Goal: Task Accomplishment & Management: Manage account settings

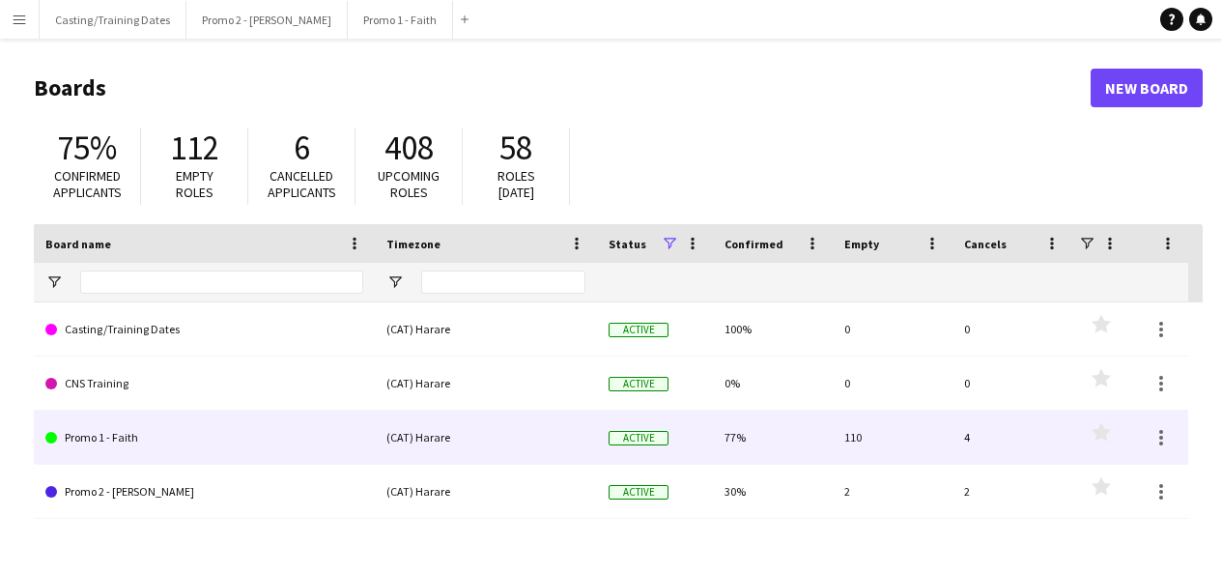
click at [133, 431] on link "Promo 1 - Faith" at bounding box center [204, 437] width 318 height 54
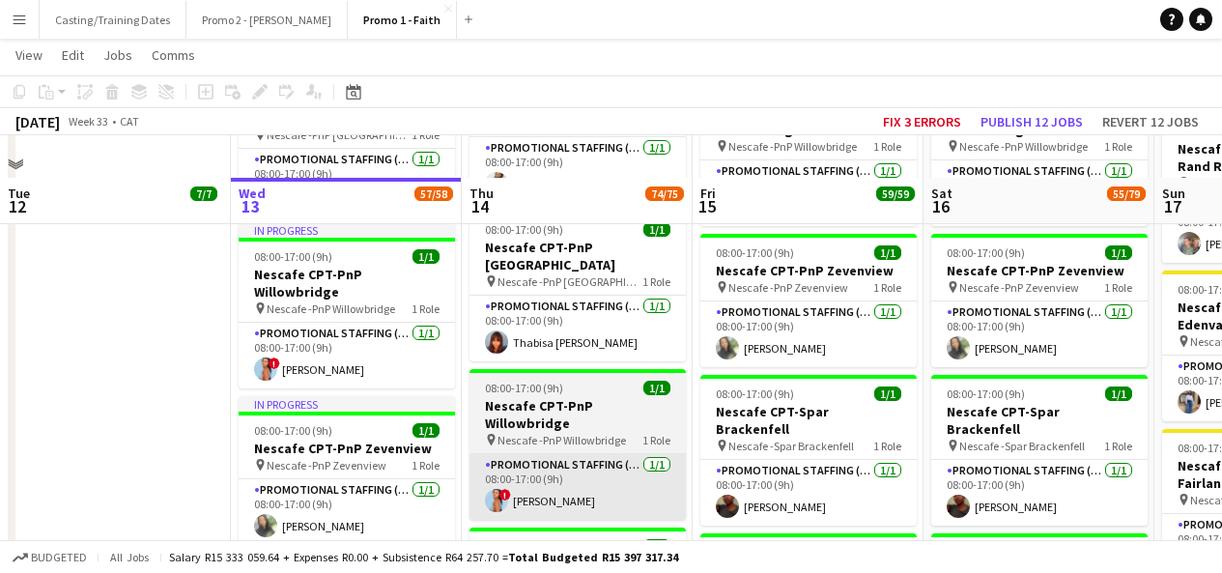
scroll to position [2144, 0]
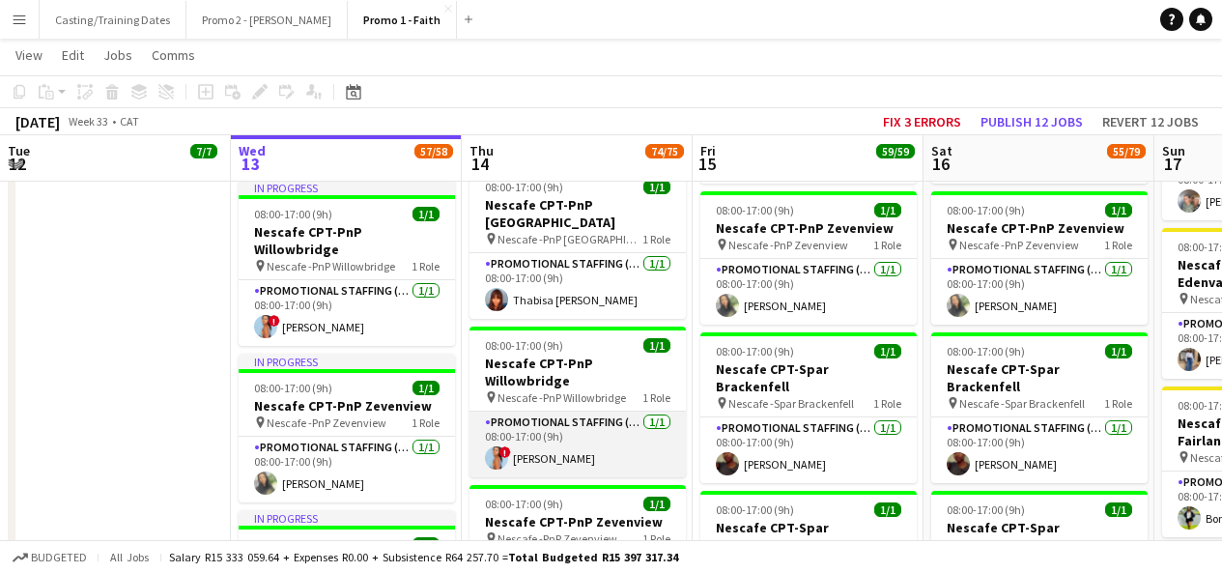
click at [496, 446] on app-user-avatar at bounding box center [496, 457] width 23 height 23
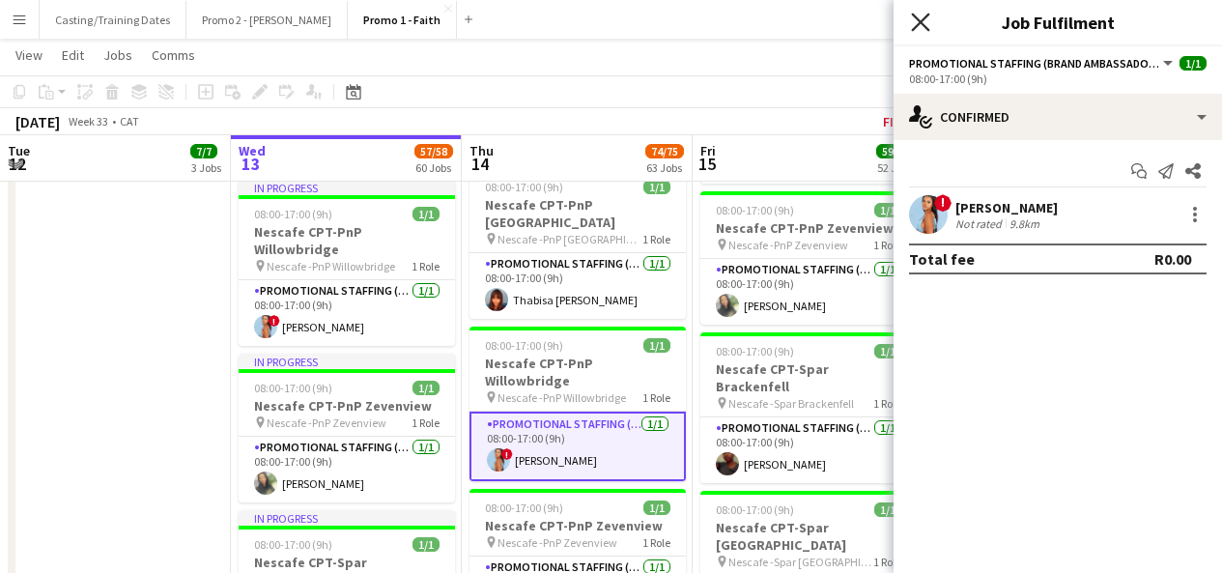
drag, startPoint x: 927, startPoint y: 35, endPoint x: 922, endPoint y: 21, distance: 14.4
click at [922, 21] on div "Close pop-in" at bounding box center [920, 22] width 54 height 44
click at [922, 21] on icon at bounding box center [920, 22] width 18 height 18
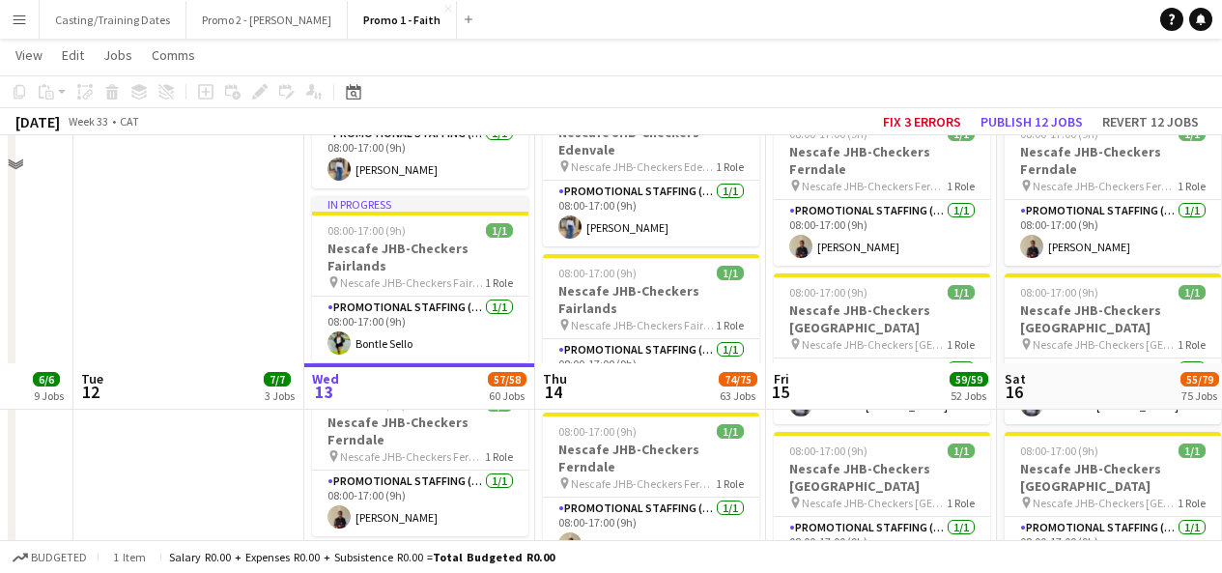
scroll to position [3381, 0]
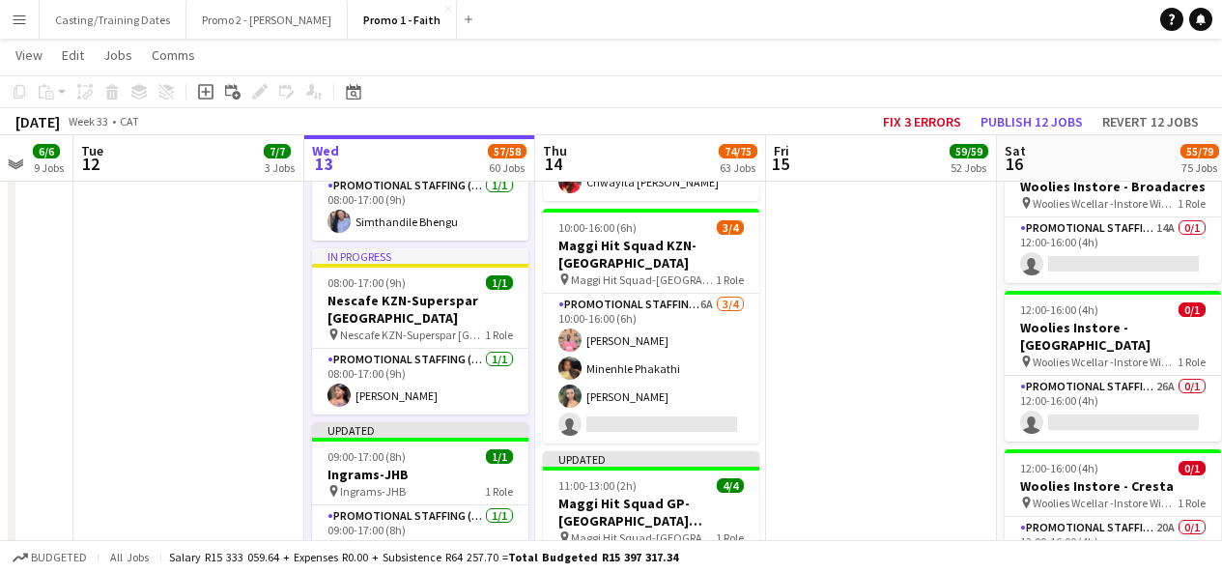
scroll to position [8871, 0]
click at [25, 13] on app-icon "Menu" at bounding box center [19, 19] width 15 height 15
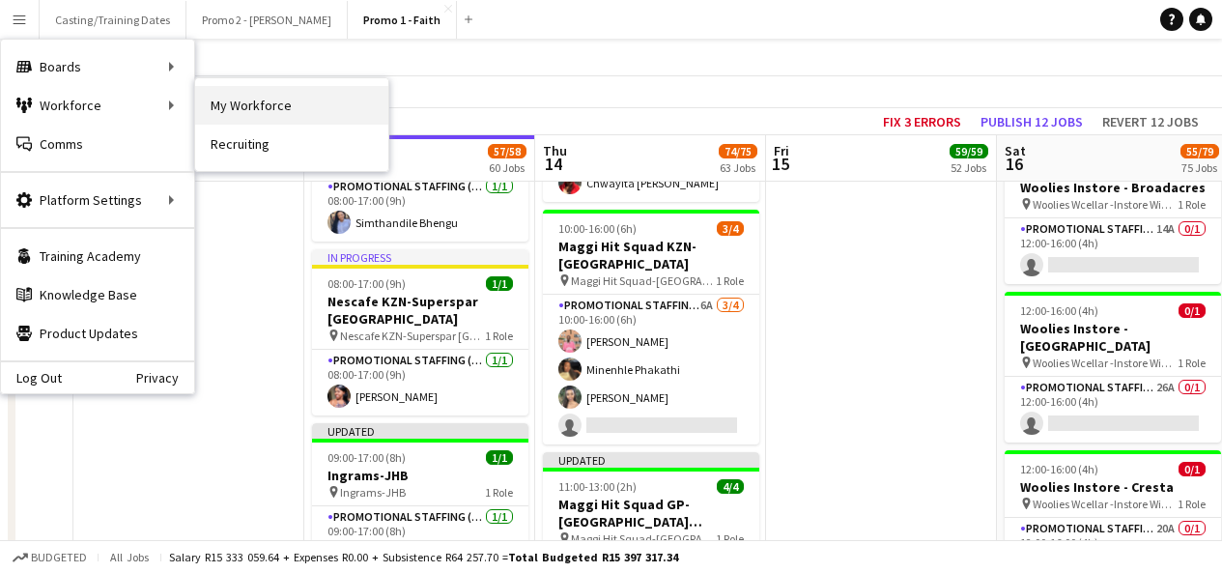
click at [224, 108] on link "My Workforce" at bounding box center [291, 105] width 193 height 39
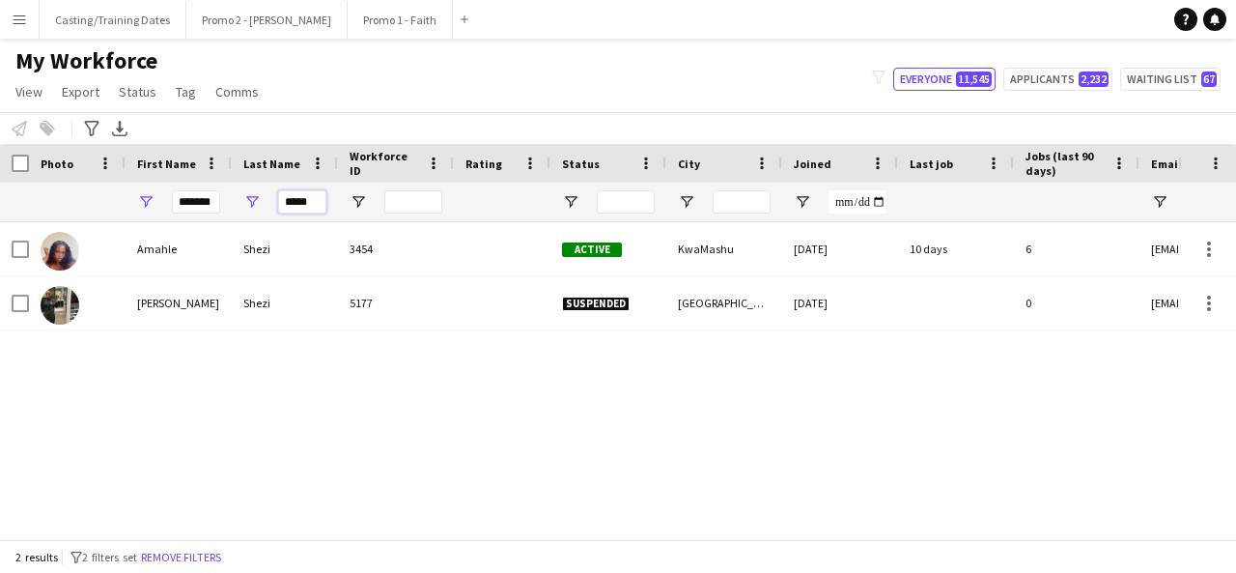
click at [317, 198] on input "*****" at bounding box center [302, 201] width 48 height 23
type input "*"
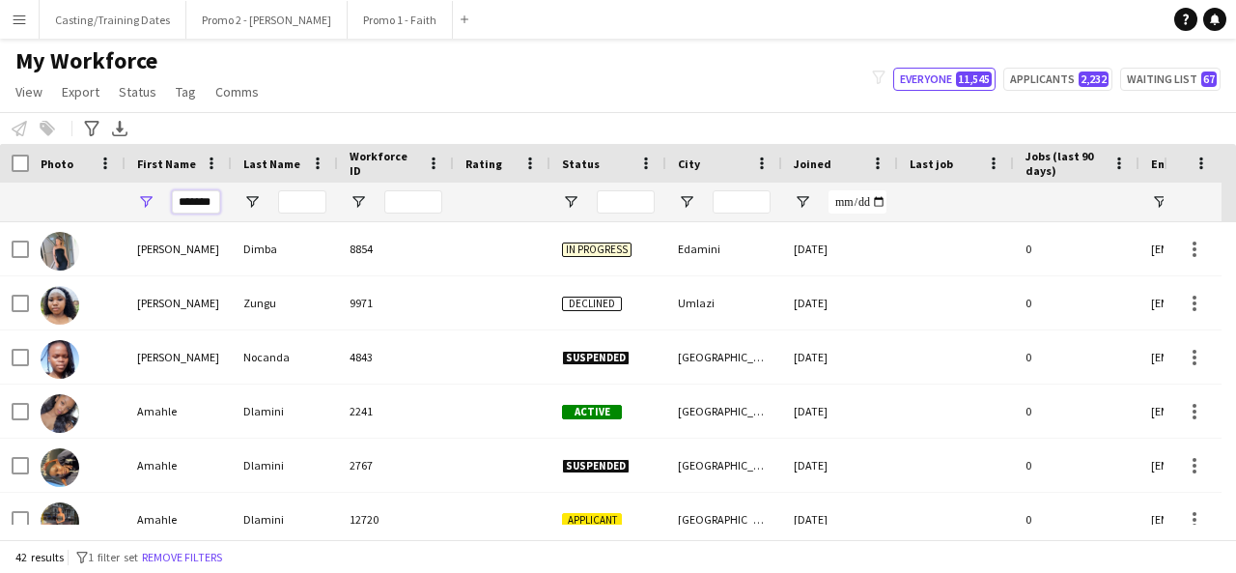
click at [215, 205] on input "******" at bounding box center [196, 201] width 48 height 23
type input "*"
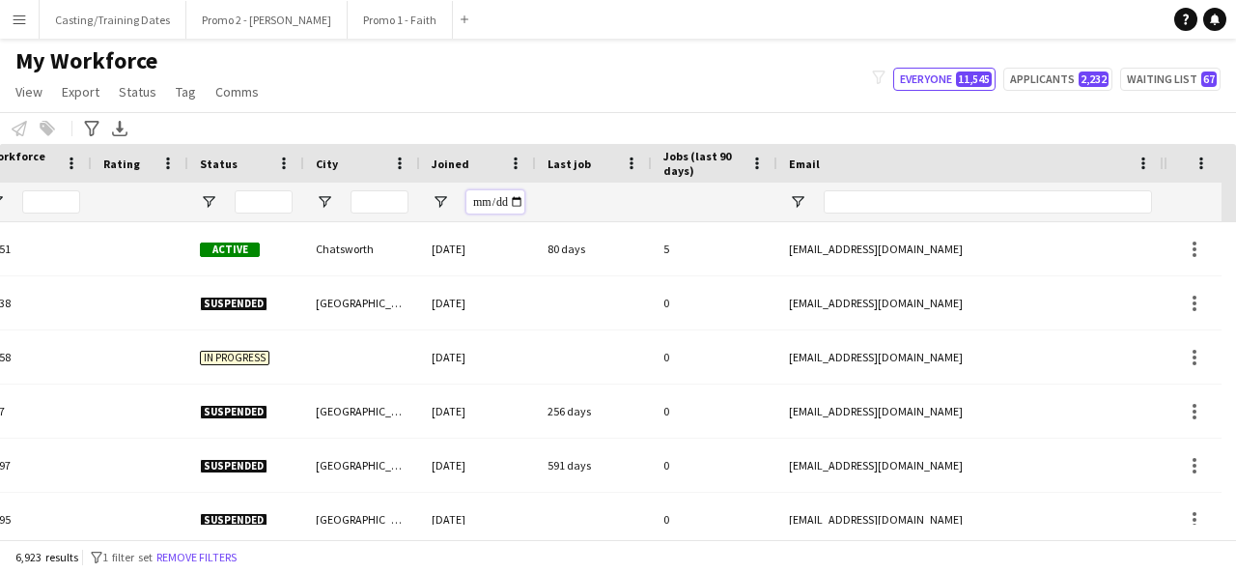
click at [511, 207] on input "Joined Filter Input" at bounding box center [495, 201] width 58 height 23
click at [714, 217] on div at bounding box center [714, 202] width 102 height 39
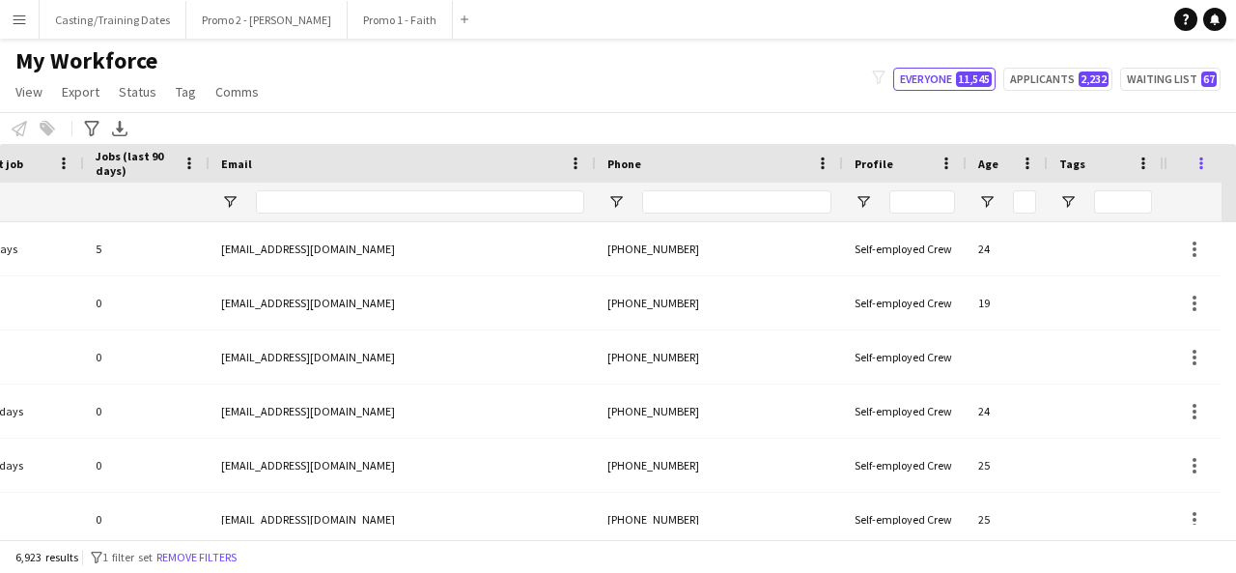
click at [1199, 165] on span at bounding box center [1201, 163] width 17 height 17
click at [724, 134] on div "Notify workforce Add to tag Select at least one crew to tag him or her. Advance…" at bounding box center [618, 128] width 1236 height 32
click at [1142, 154] on div "Tags" at bounding box center [1105, 163] width 93 height 39
click at [1145, 171] on span at bounding box center [1143, 163] width 17 height 17
click at [1129, 125] on div "Notify workforce Add to tag Select at least one crew to tag him or her. Advance…" at bounding box center [618, 128] width 1236 height 32
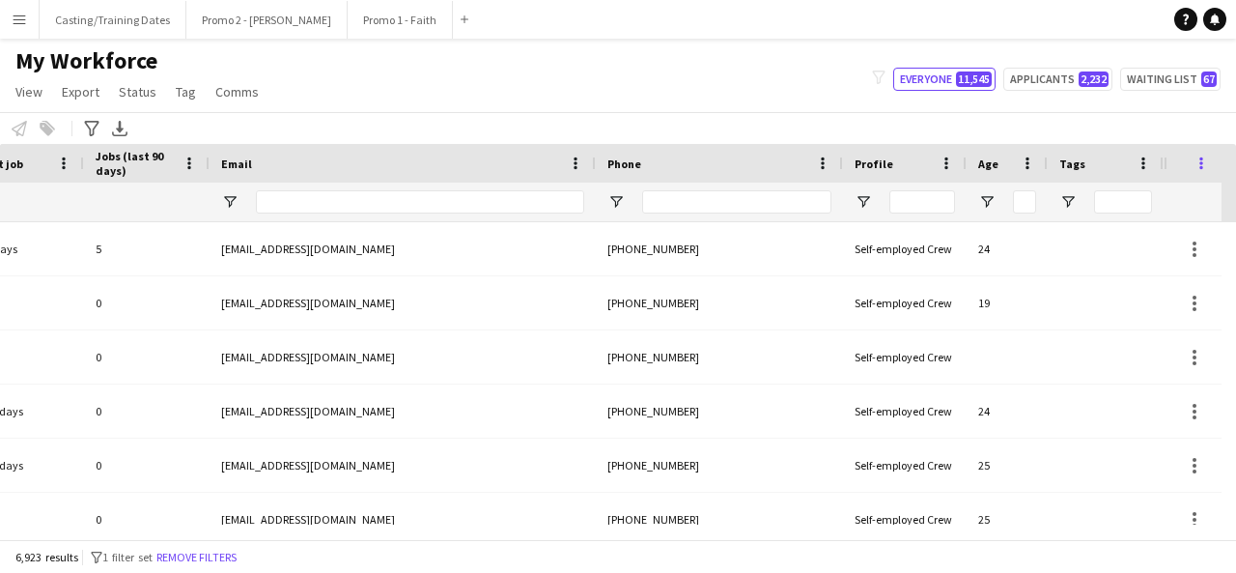
click at [1204, 167] on span at bounding box center [1201, 163] width 17 height 17
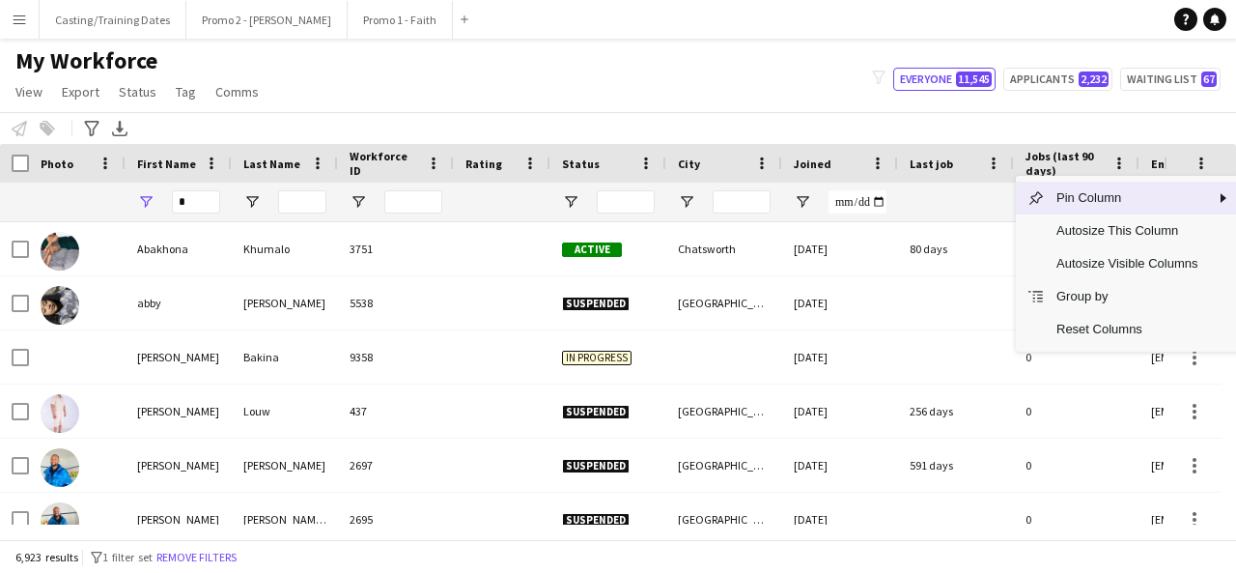
click at [20, 35] on button "Menu" at bounding box center [19, 19] width 39 height 39
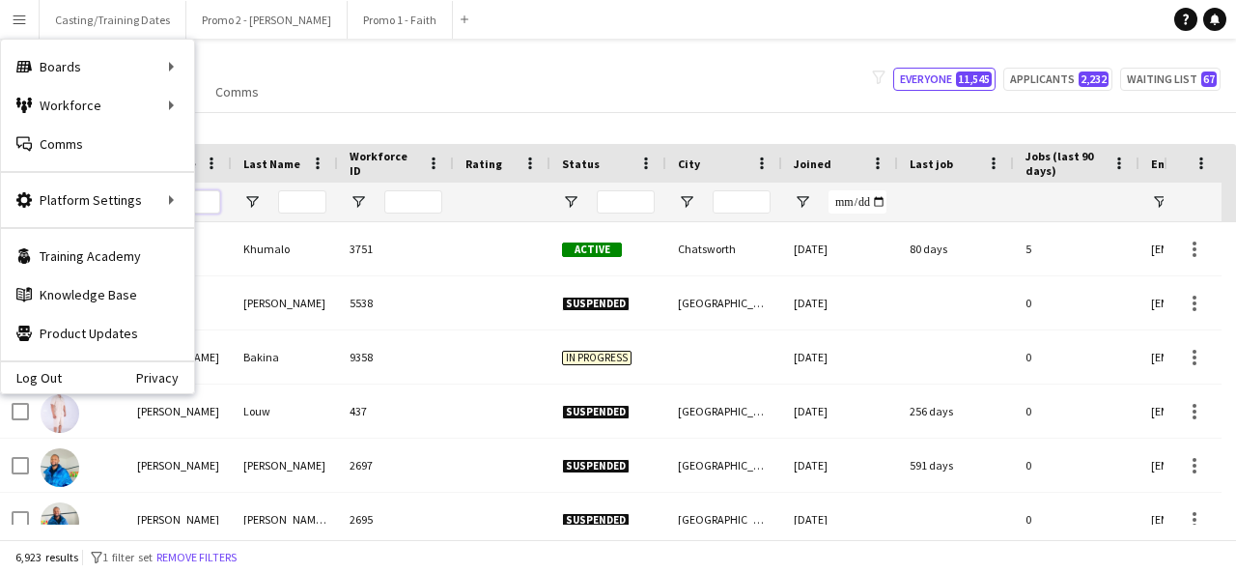
click at [207, 192] on input "First Name Filter Input" at bounding box center [196, 201] width 48 height 23
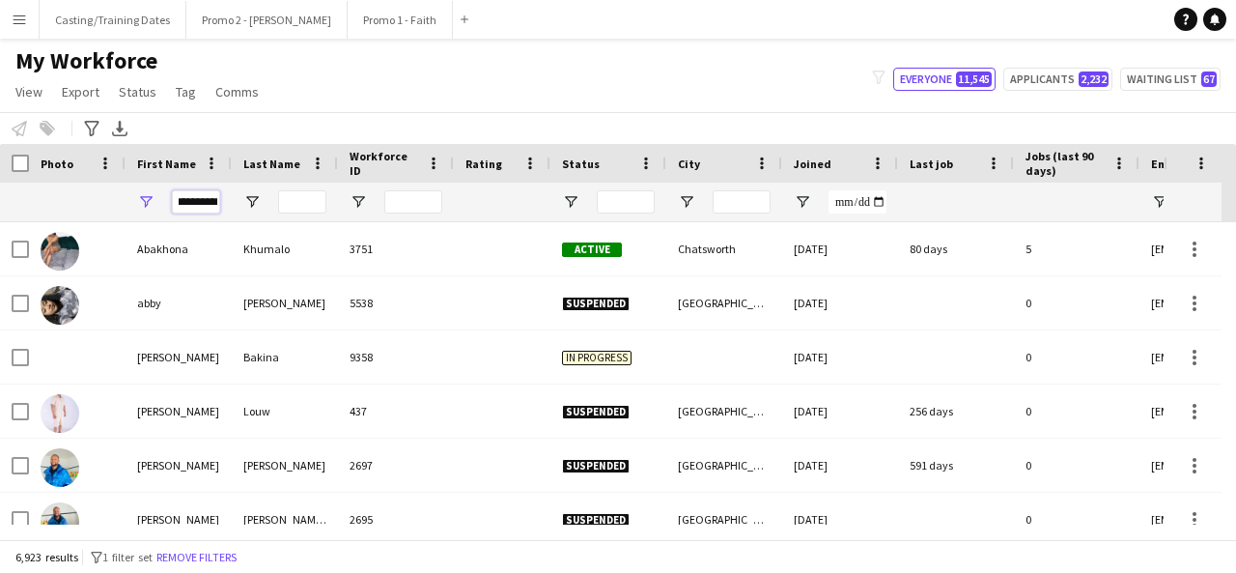
scroll to position [0, 10]
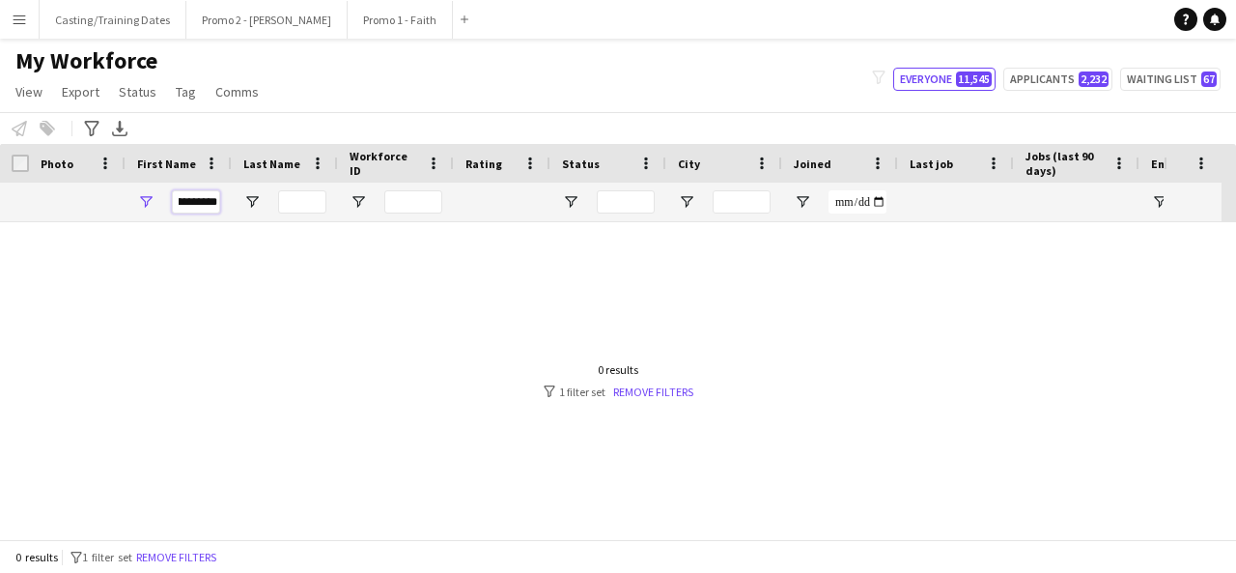
type input "*********"
click at [308, 201] on input "Last Name Filter Input" at bounding box center [302, 201] width 48 height 23
drag, startPoint x: 183, startPoint y: 209, endPoint x: 236, endPoint y: 210, distance: 53.1
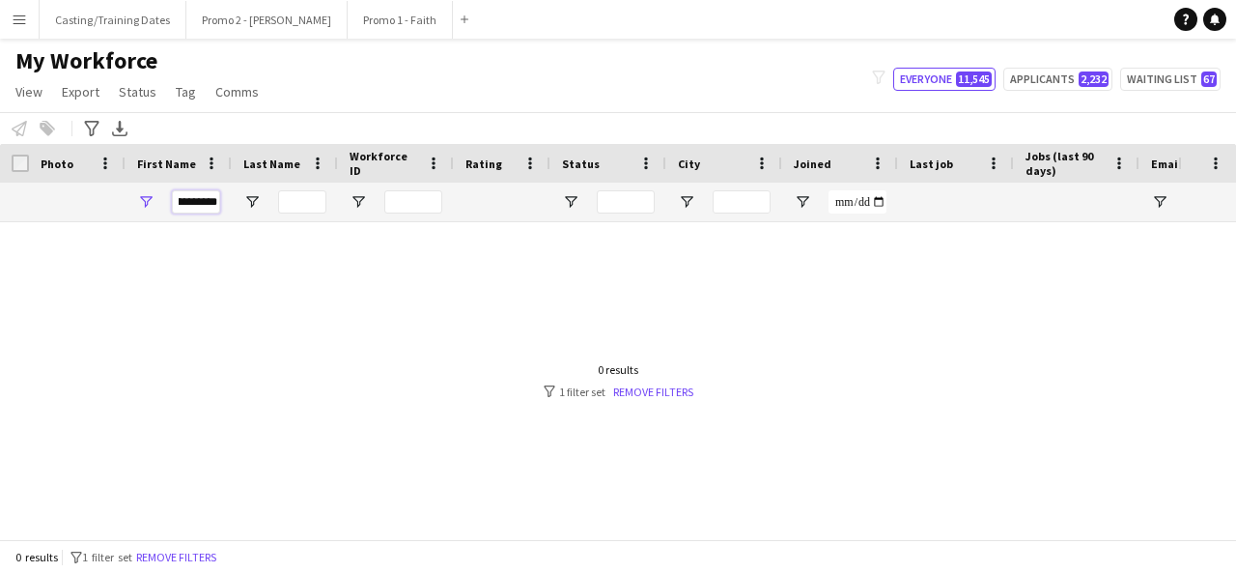
click at [236, 210] on div at bounding box center [1047, 202] width 2094 height 39
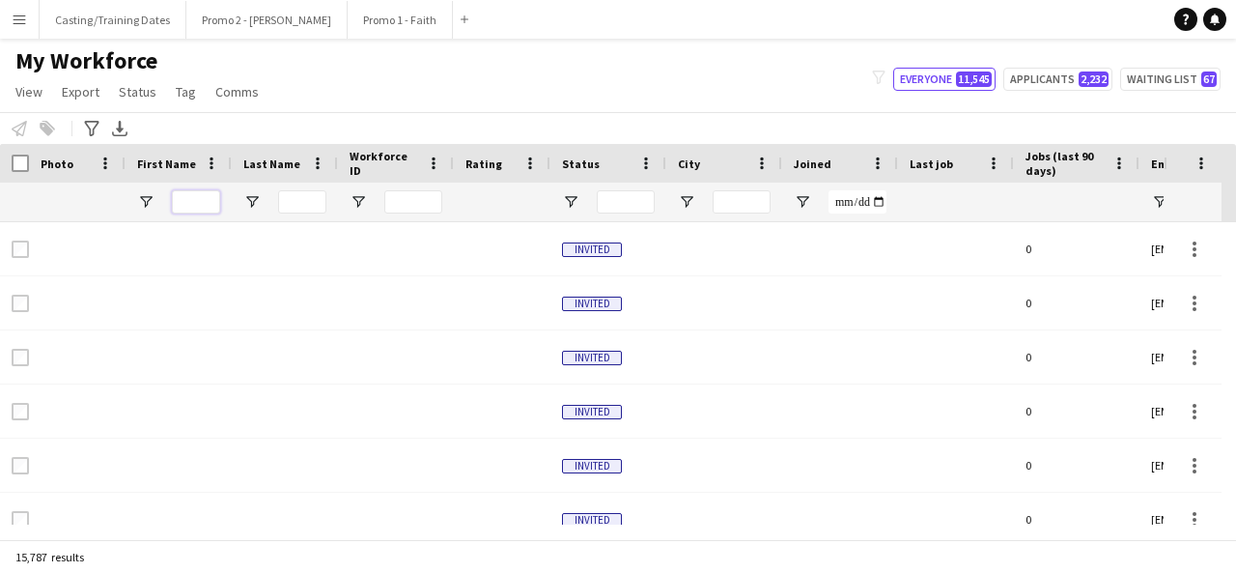
click at [199, 206] on input "First Name Filter Input" at bounding box center [196, 201] width 48 height 23
type input "**"
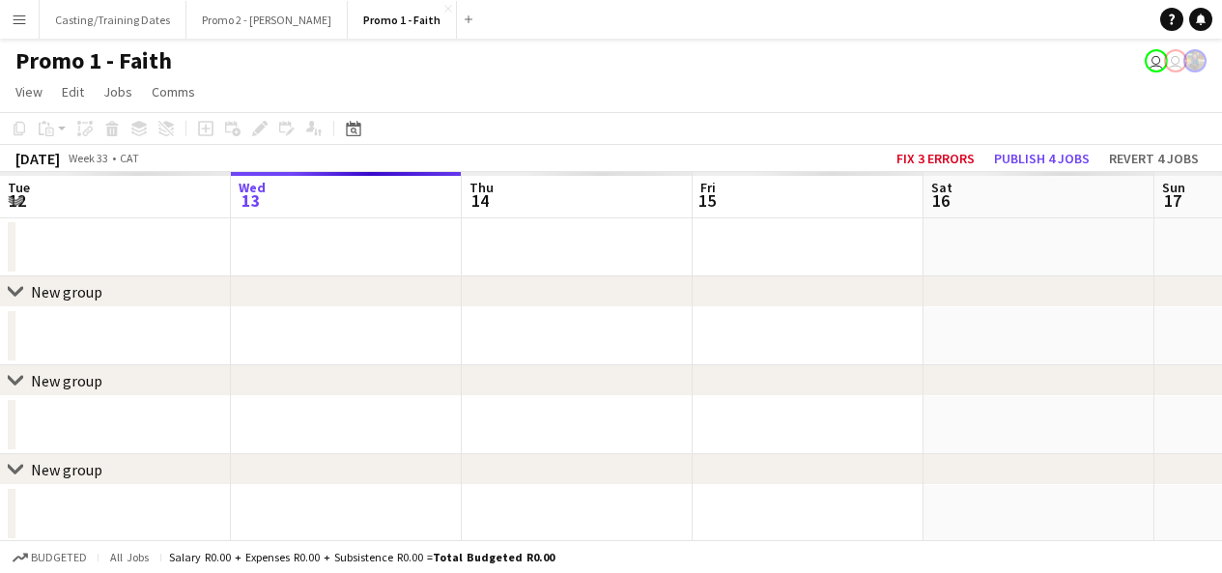
click at [13, 15] on app-icon "Menu" at bounding box center [19, 19] width 15 height 15
click at [21, 6] on button "Menu" at bounding box center [19, 19] width 39 height 39
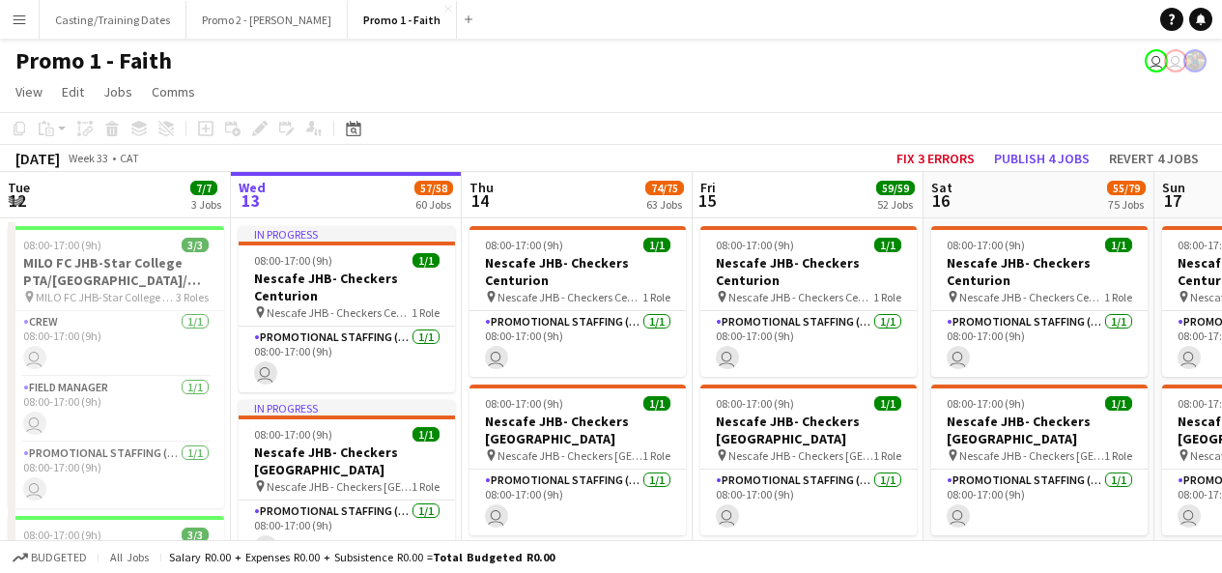
click at [21, 23] on app-icon "Menu" at bounding box center [19, 19] width 15 height 15
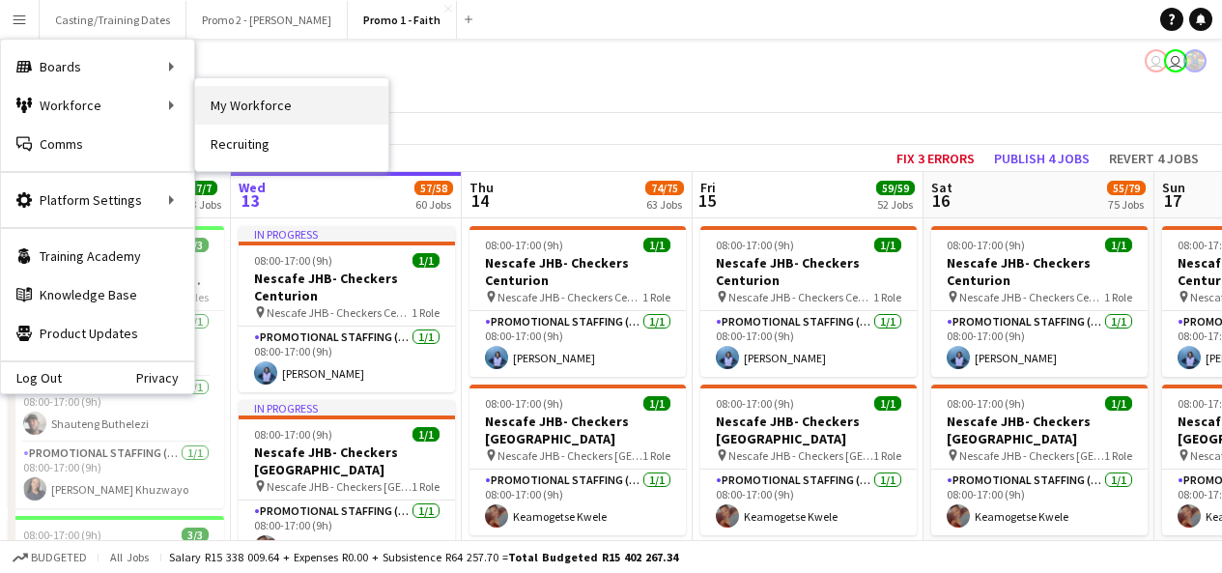
click at [240, 94] on link "My Workforce" at bounding box center [291, 105] width 193 height 39
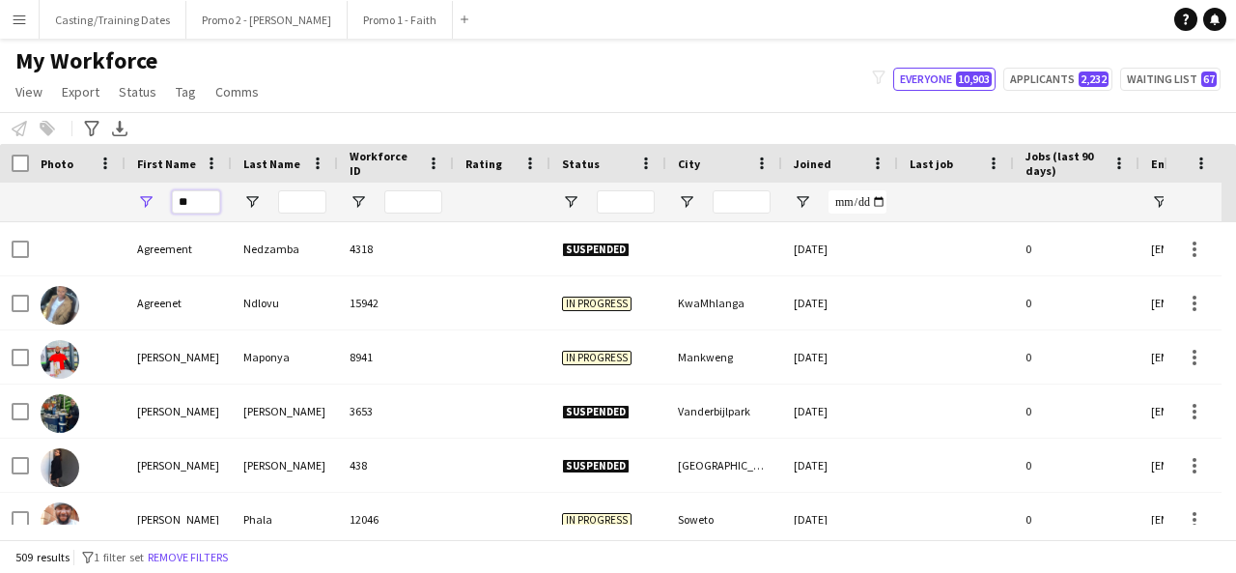
click at [205, 196] on input "**" at bounding box center [196, 201] width 48 height 23
type input "*"
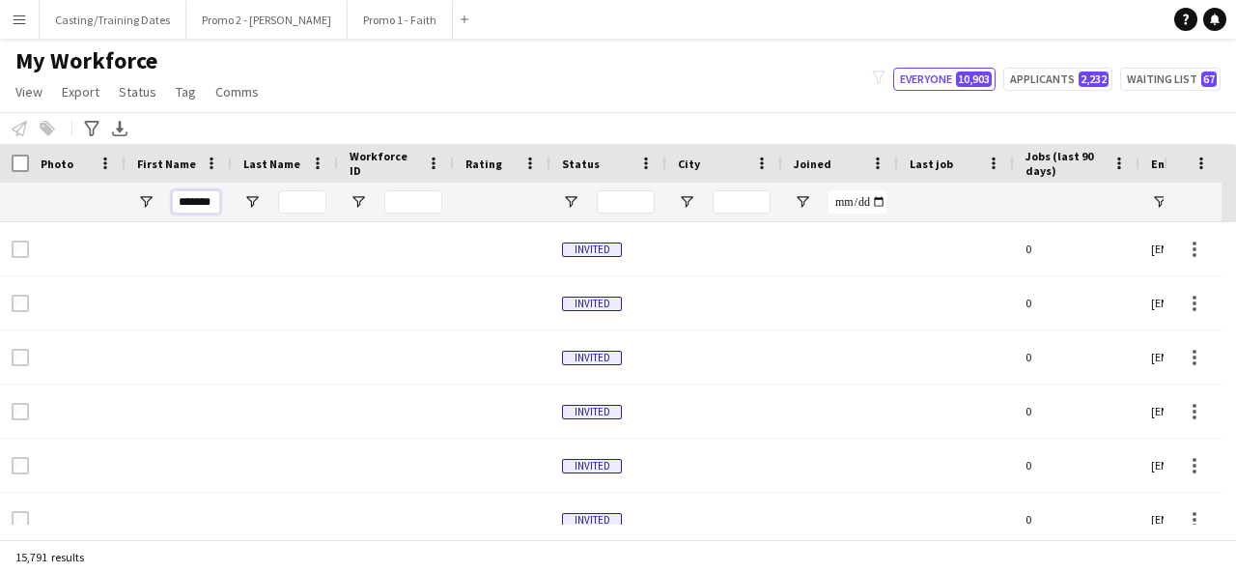
scroll to position [0, 1]
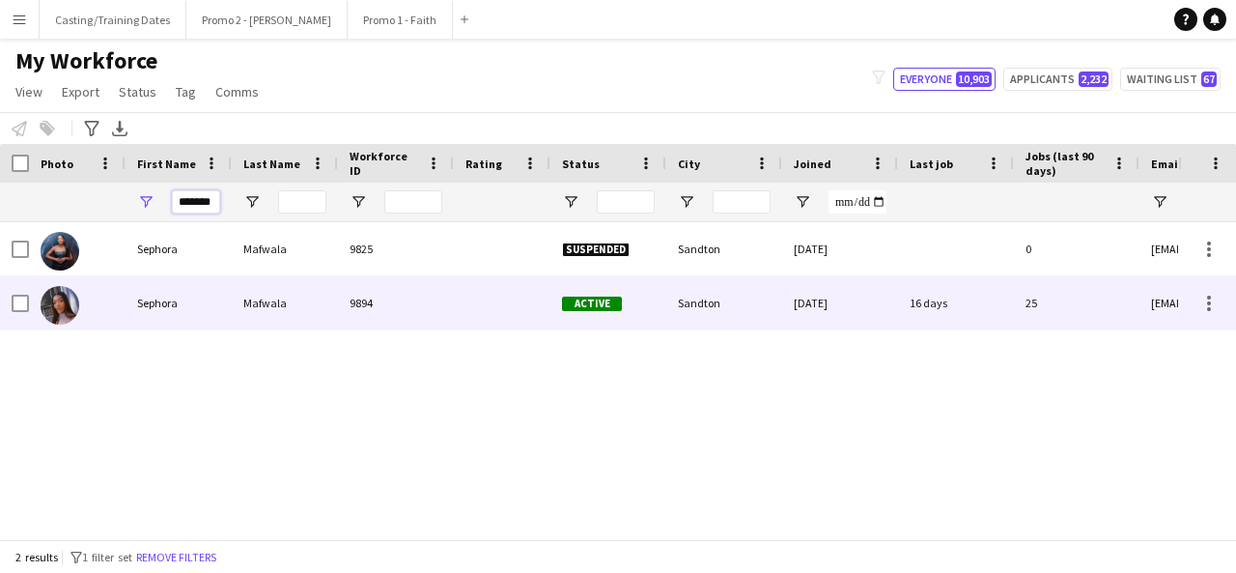
type input "*******"
click at [358, 301] on div "9894" at bounding box center [396, 302] width 116 height 53
